Goal: Information Seeking & Learning: Learn about a topic

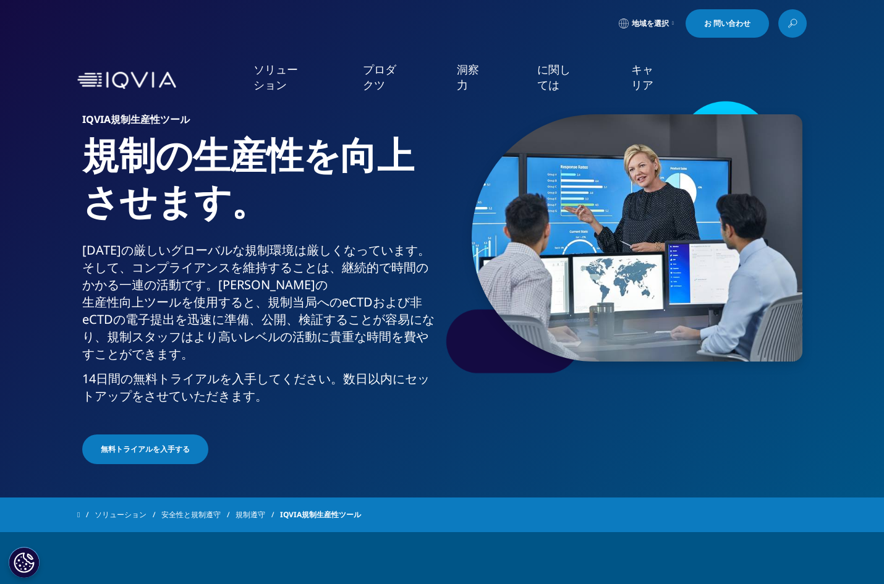
click at [799, 26] on link at bounding box center [792, 23] width 28 height 28
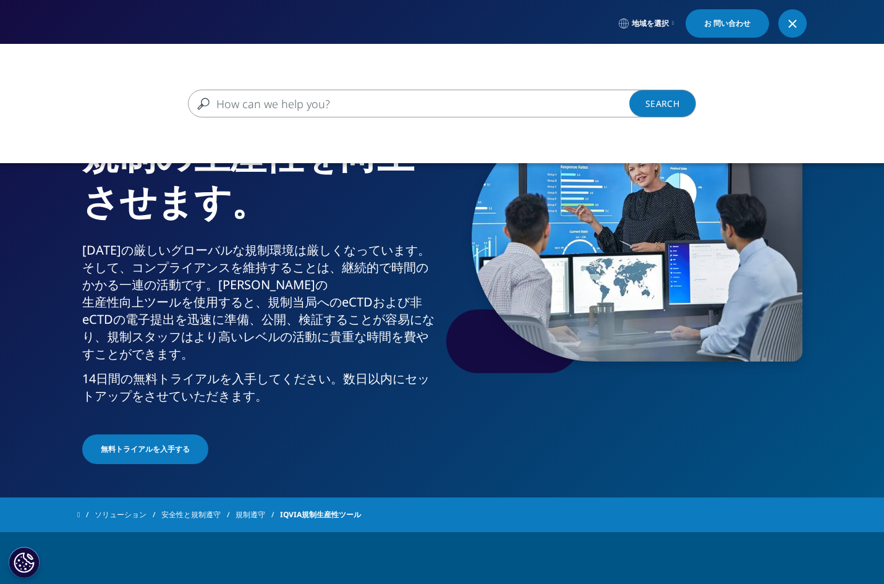
click at [349, 102] on input "Search" at bounding box center [424, 104] width 472 height 28
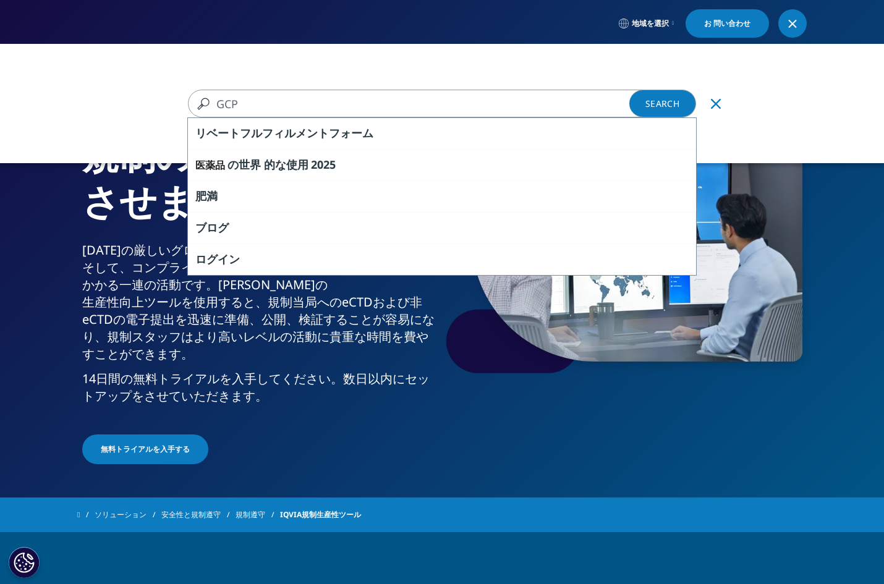
type input "GCP"
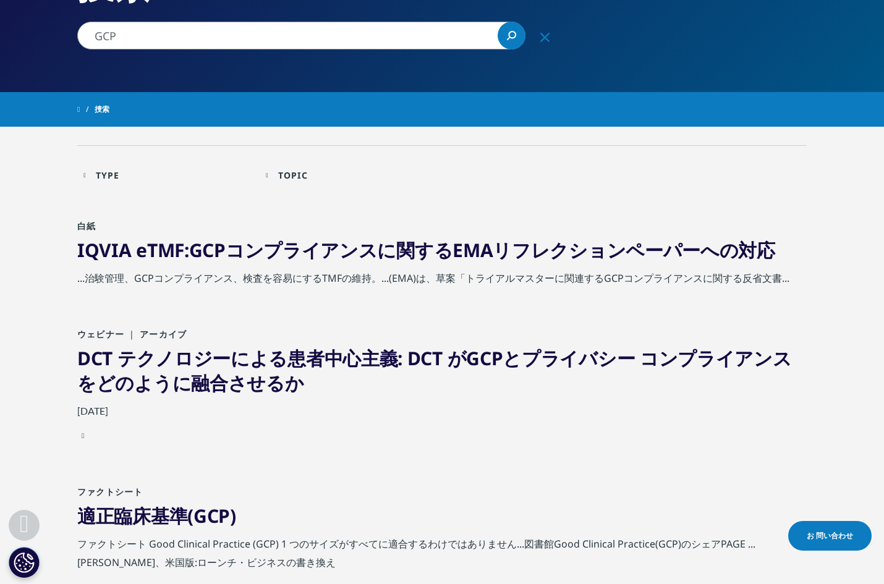
scroll to position [234, 0]
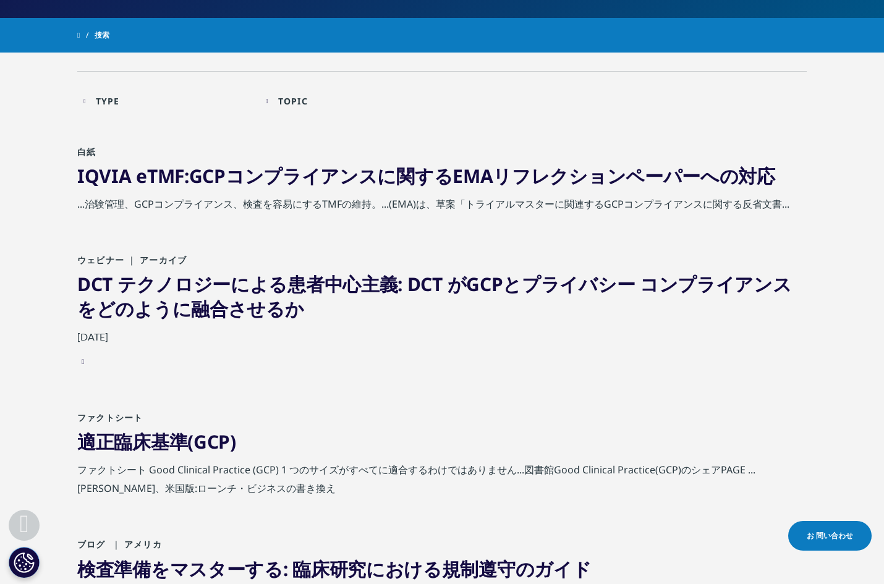
click at [141, 452] on link "適正臨床基準( GCP )" at bounding box center [156, 441] width 159 height 25
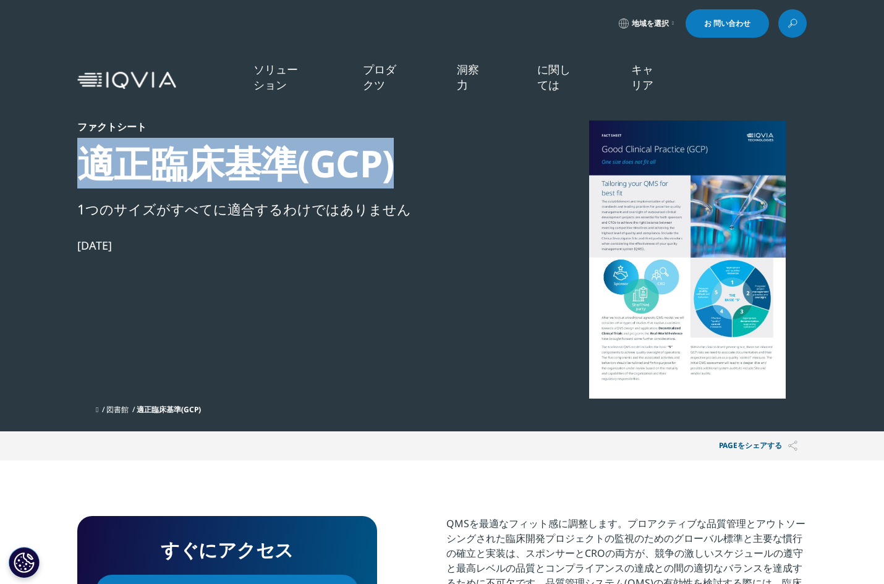
drag, startPoint x: 77, startPoint y: 166, endPoint x: 400, endPoint y: 176, distance: 323.4
click at [400, 176] on div "適正臨床基準(GCP)" at bounding box center [289, 163] width 424 height 46
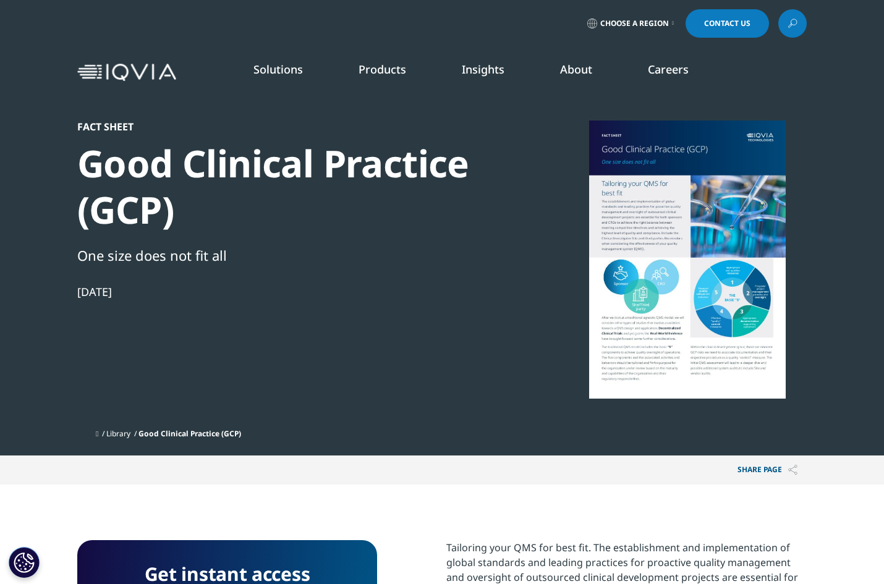
scroll to position [159, 729]
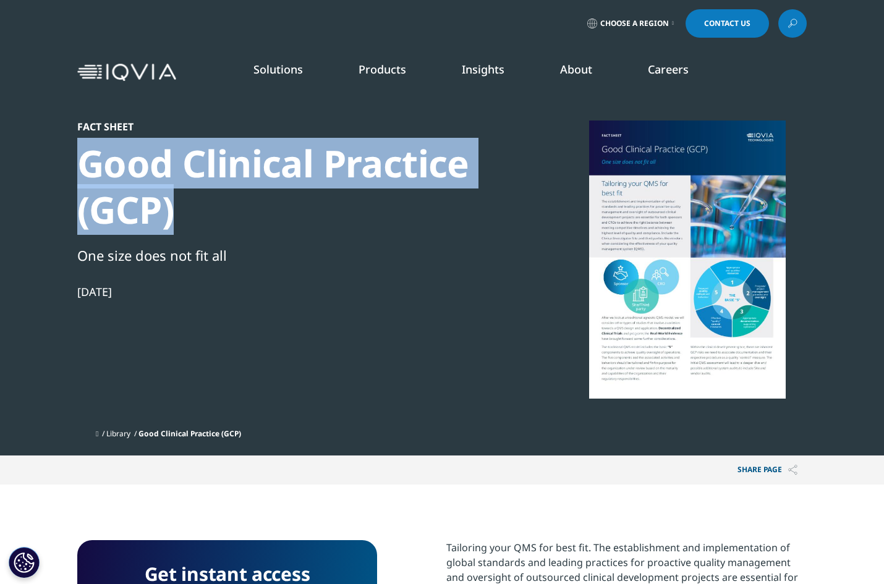
drag, startPoint x: 63, startPoint y: 167, endPoint x: 313, endPoint y: 212, distance: 253.7
click at [313, 212] on section "Fact Sheet Good Clinical Practice (GCP) One size does not fit all [DATE] Librar…" at bounding box center [442, 228] width 884 height 456
copy div "Good Clinical Practice (GCP)"
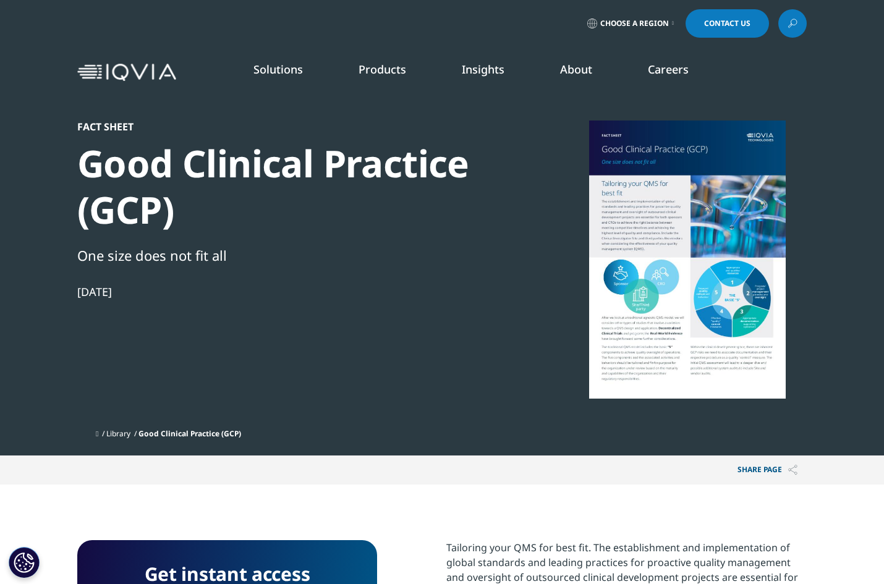
click at [428, 415] on div "Fact Sheet Good Clinical Practice (GCP) One size does not fit all [DATE]" at bounding box center [289, 272] width 424 height 302
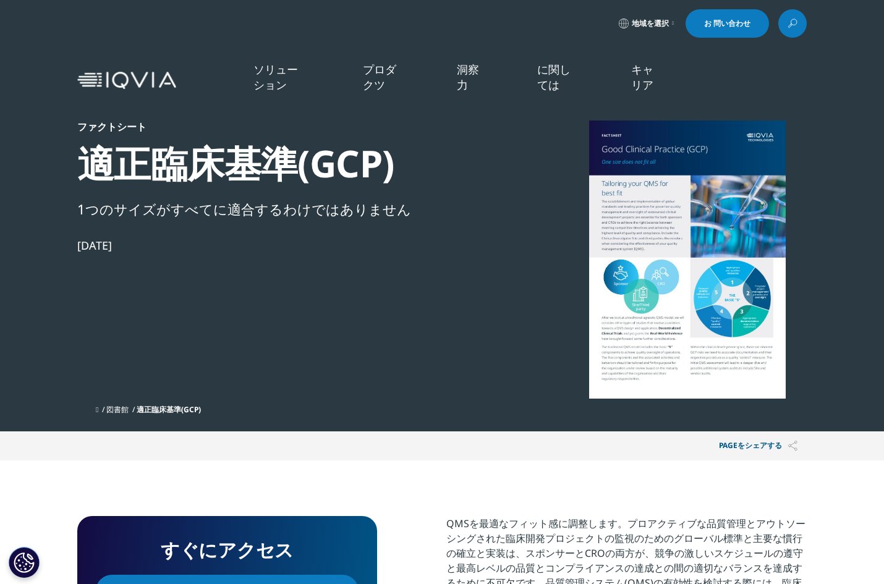
scroll to position [129, 729]
click at [316, 280] on div "ファクトシート 適正臨床基準(GCP) 1つのサイズがすべてに適合するわけではありません [DATE]" at bounding box center [289, 260] width 424 height 278
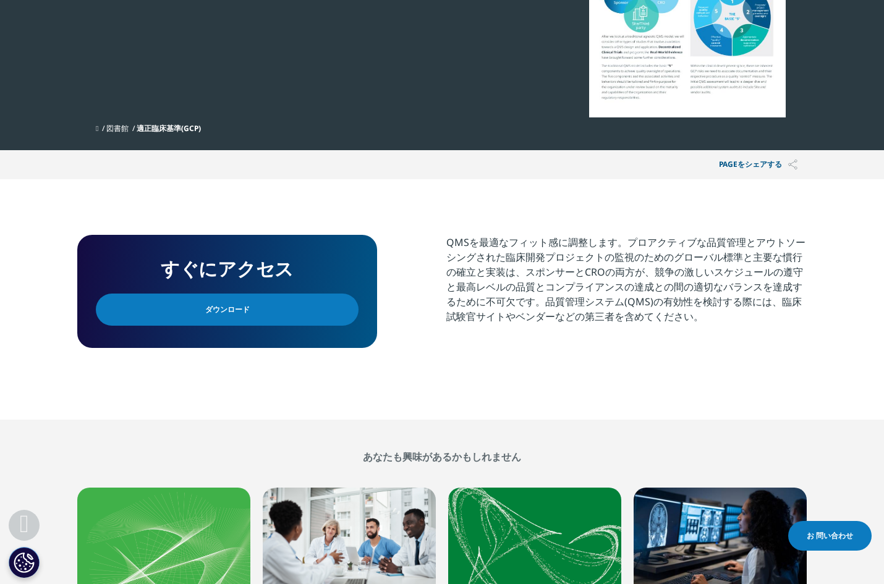
scroll to position [294, 0]
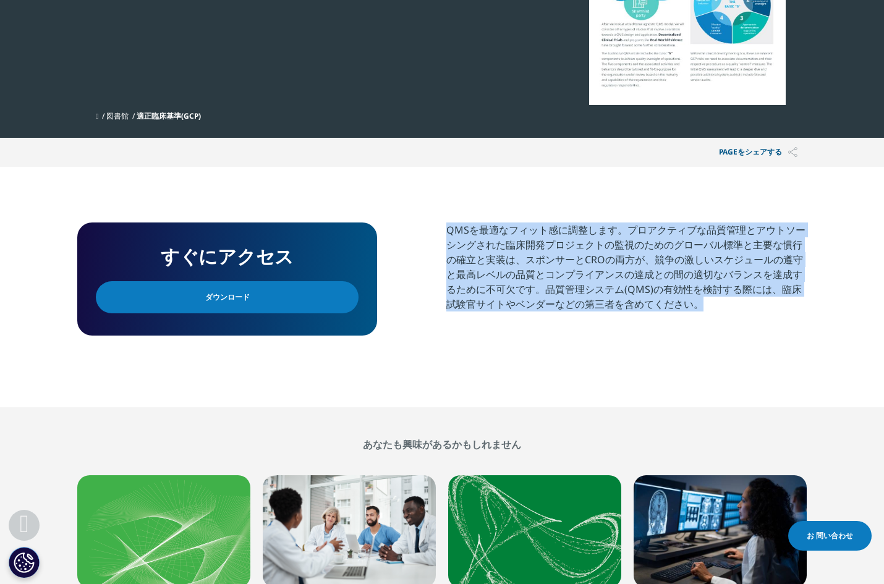
drag, startPoint x: 437, startPoint y: 204, endPoint x: 867, endPoint y: 396, distance: 470.4
click at [867, 396] on section "すぐにアクセス ダウンロード QMSを最適なフィット感に調整します。プロアクティブな品質管理とアウトソーシングされた臨床開発プロジェクトの監視のためのグローバ…" at bounding box center [442, 287] width 884 height 240
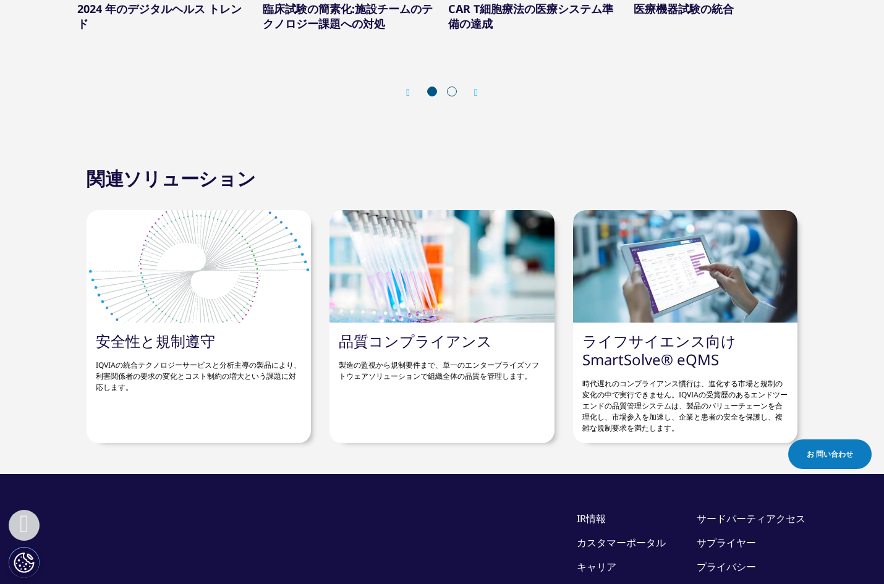
scroll to position [924, 0]
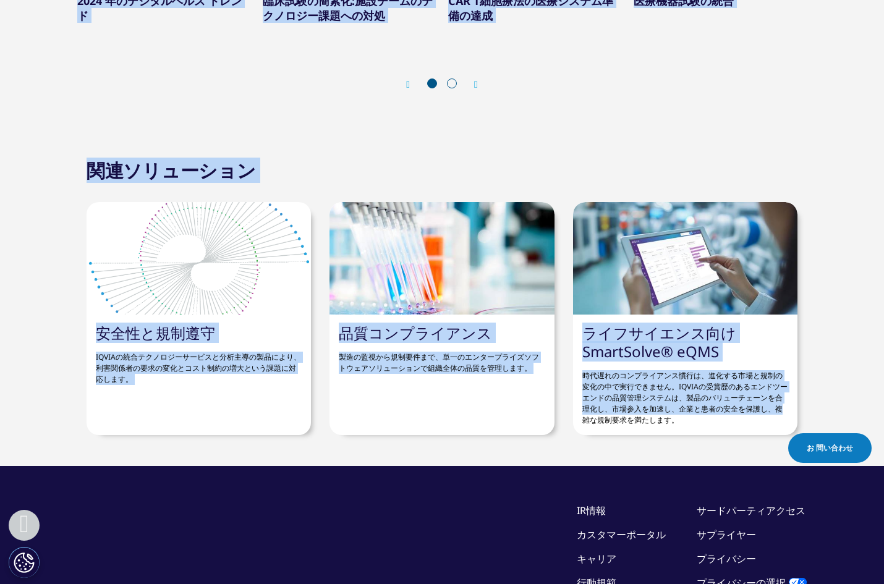
click at [829, 413] on div "関連ソリューション 安全性と規制遵守 IQVIAの統合テクノロジーサービスと分析主導の製品により、利害関係者の要求の変化とコスト制約の増大という課題に対応しま…" at bounding box center [442, 300] width 884 height 270
copy div "LORemipsumdolorsit。ametconsecteturadipiscingelitseddoeiusmodtemporincididuntutl…"
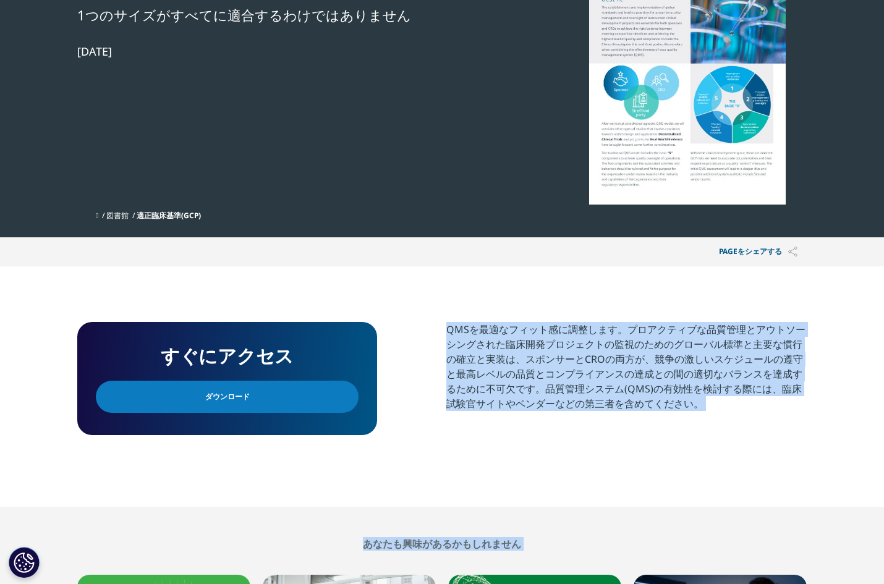
scroll to position [134, 0]
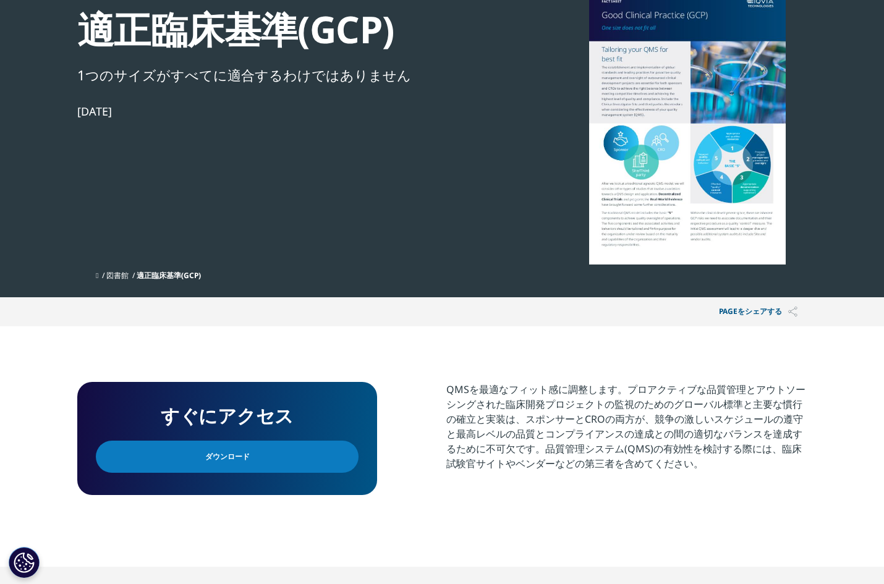
click at [677, 172] on div at bounding box center [687, 125] width 239 height 278
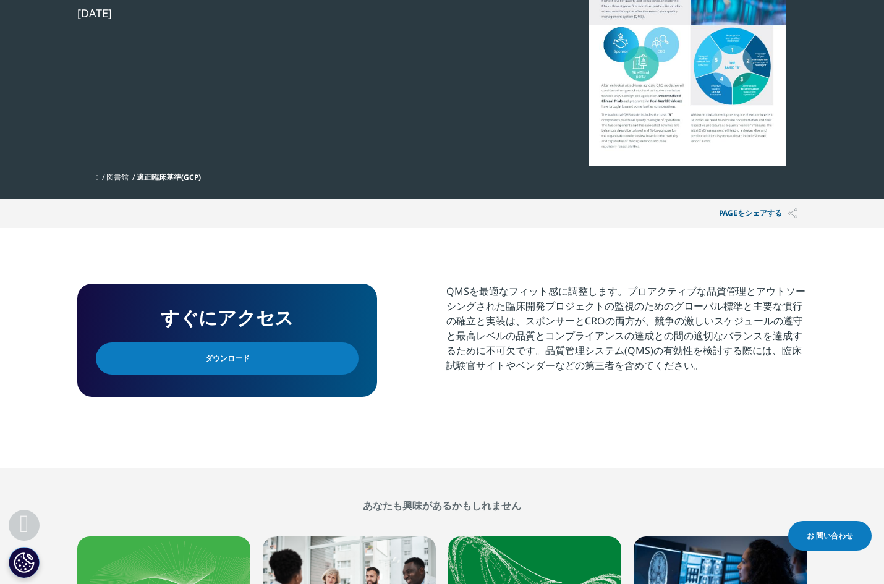
scroll to position [239, 0]
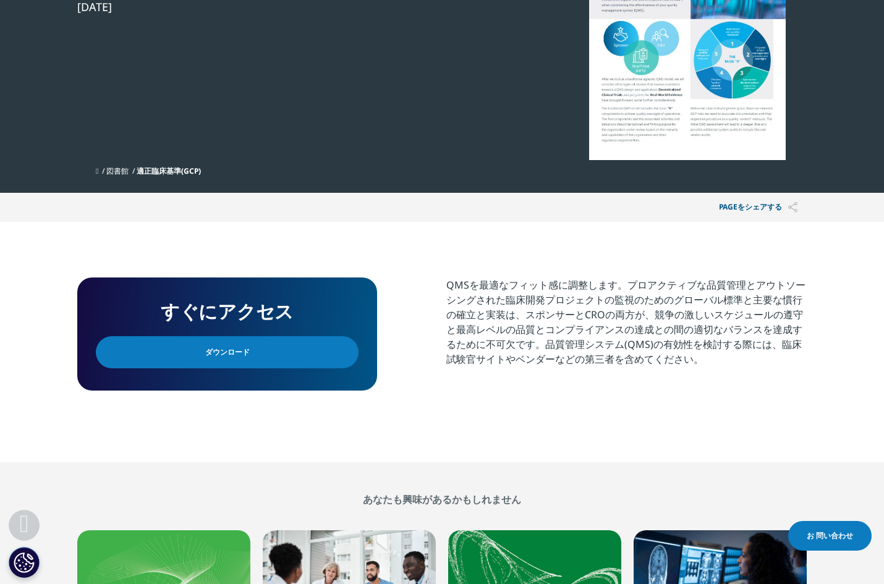
click at [428, 303] on div "すぐにアクセス ダウンロード QMSを最適なフィット感に調整します。プロアクティブな品質管理とアウトソーシングされた臨床開発プロジェクトの監視のためのグローバ…" at bounding box center [441, 342] width 729 height 129
drag, startPoint x: 436, startPoint y: 428, endPoint x: 455, endPoint y: 421, distance: 20.3
click at [436, 428] on section "すぐにアクセス ダウンロード QMSを最適なフィット感に調整します。プロアクティブな品質管理とアウトソーシングされた臨床開発プロジェクトの監視のためのグローバ…" at bounding box center [442, 342] width 884 height 240
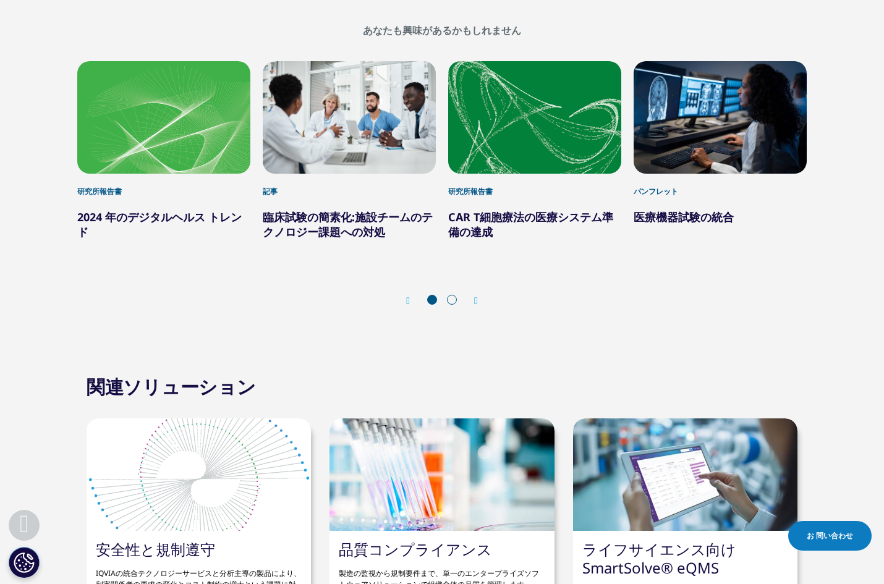
scroll to position [690, 0]
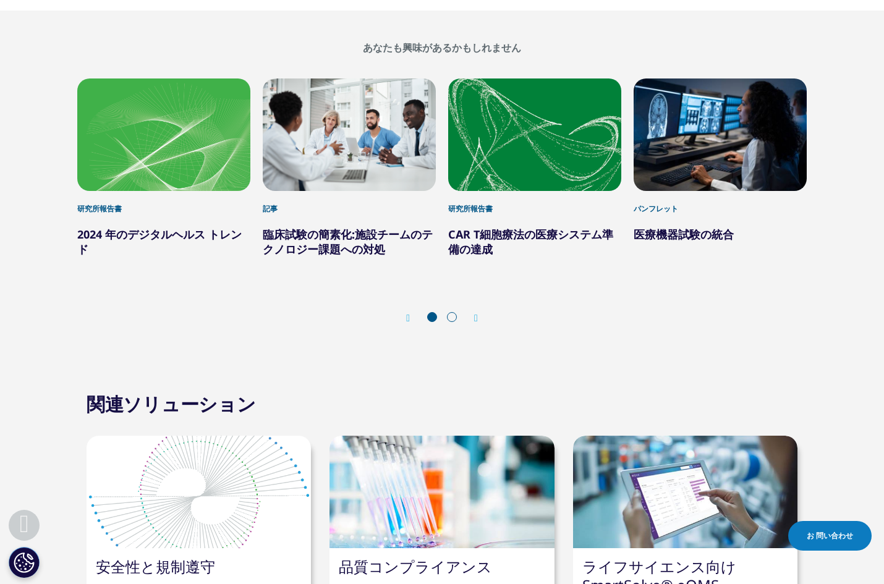
click at [311, 372] on section "関連ソリューション 安全性と規制遵守 IQVIAの統合テクノロジーサービスと分析主導の製品により、利害関係者の要求の変化とコスト制約の増大という課題に対応しま…" at bounding box center [442, 534] width 884 height 332
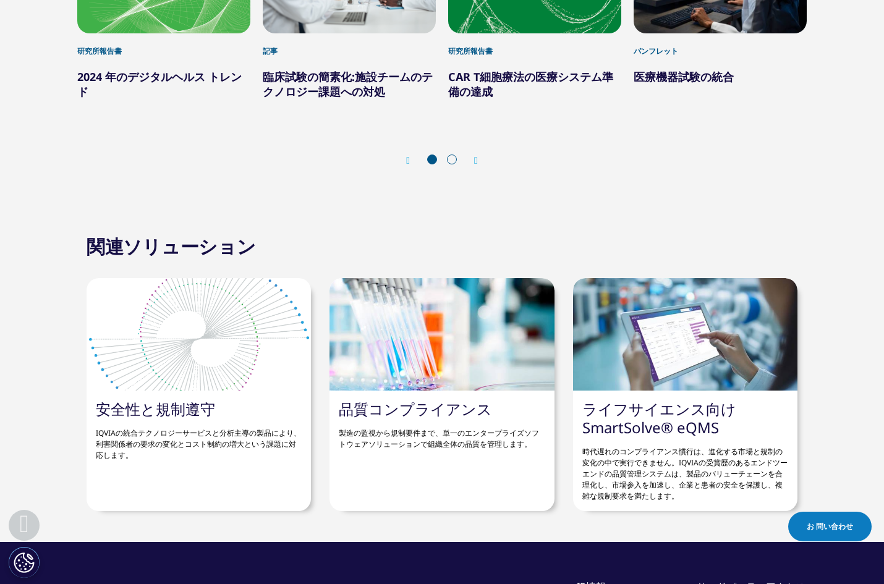
scroll to position [860, 0]
